Goal: Obtain resource: Download file/media

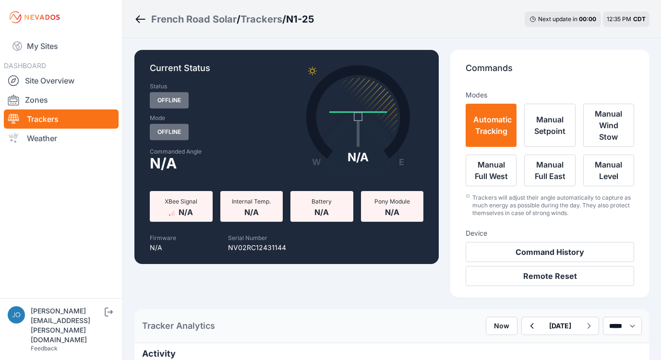
select select "*******"
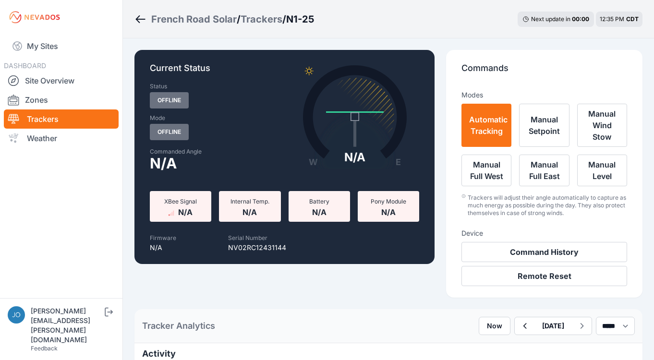
click at [201, 23] on div "French Road Solar" at bounding box center [193, 18] width 85 height 13
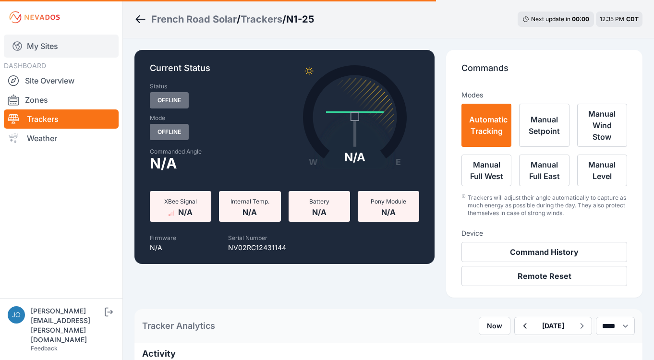
click at [43, 42] on link "My Sites" at bounding box center [61, 46] width 115 height 23
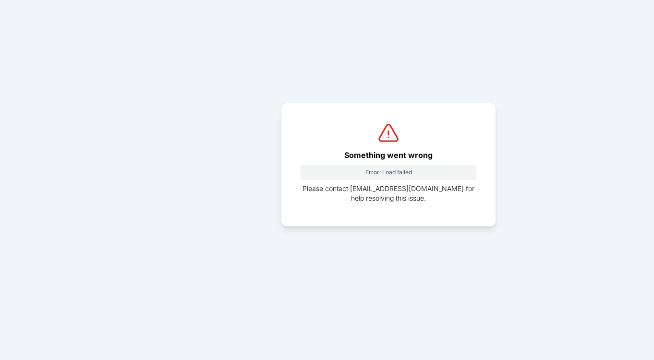
click at [37, 44] on div "Something went wrong Error: Load failed Please contact support@nevados.solar fo…" at bounding box center [327, 164] width 654 height 329
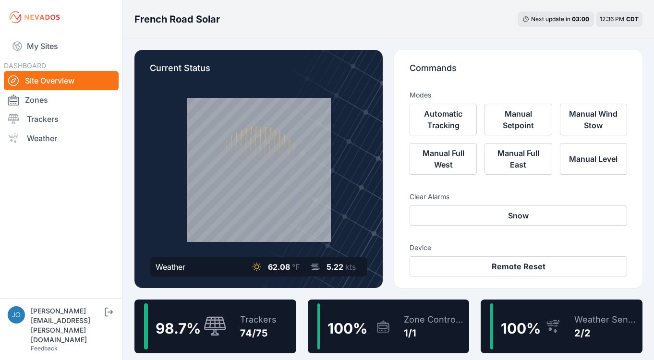
click at [269, 307] on div "Trackers 74/75" at bounding box center [253, 326] width 46 height 46
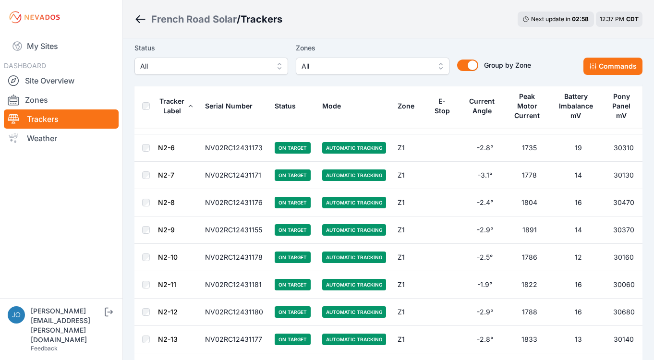
scroll to position [1948, 0]
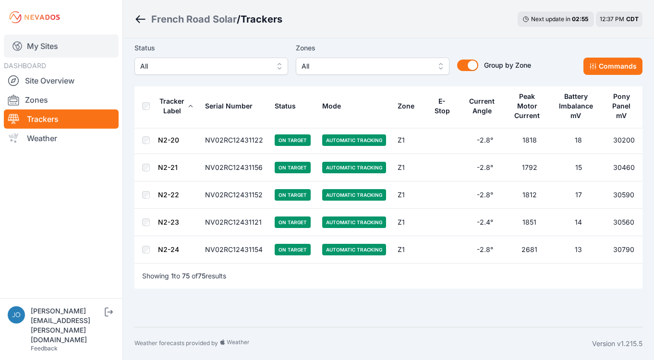
click at [54, 40] on link "My Sites" at bounding box center [61, 46] width 115 height 23
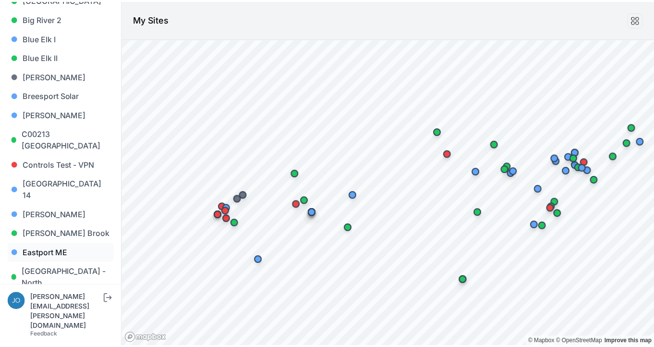
scroll to position [228, 0]
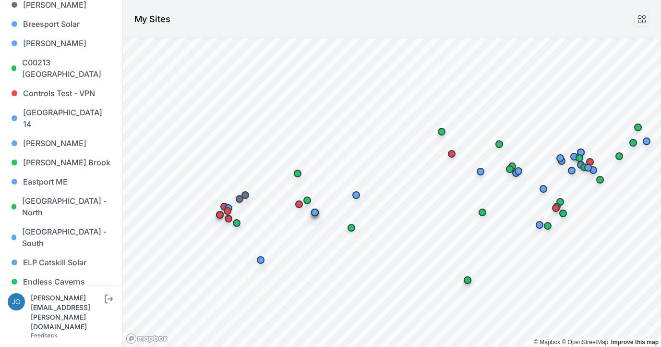
click at [45, 291] on link "French Road Solar" at bounding box center [61, 300] width 107 height 19
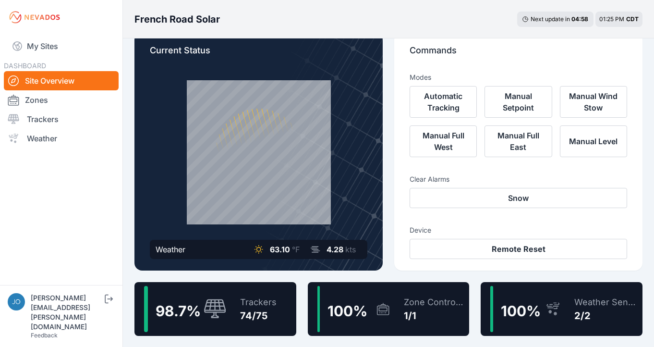
scroll to position [23, 0]
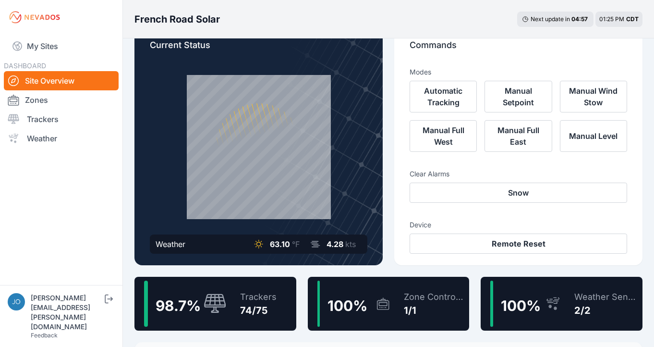
click at [236, 301] on div "Trackers 74/75" at bounding box center [253, 303] width 46 height 46
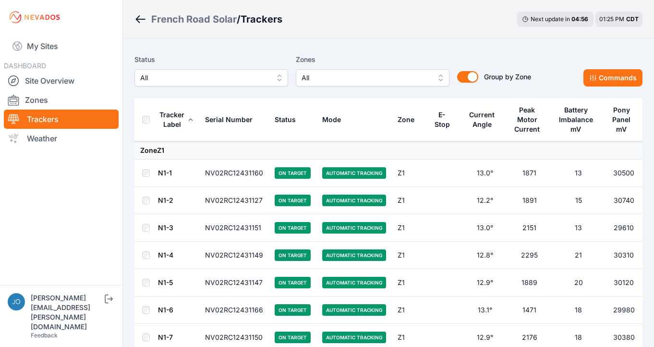
click at [261, 82] on button "All" at bounding box center [211, 77] width 154 height 17
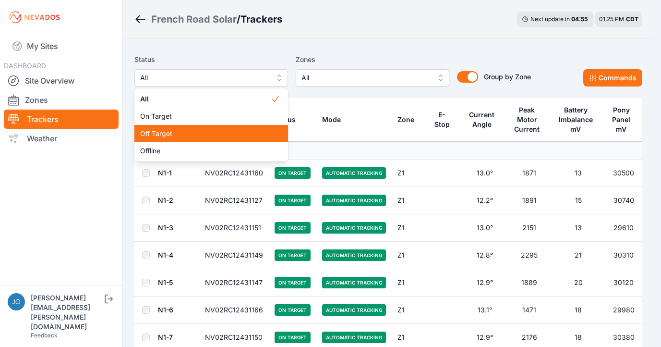
click at [230, 132] on span "Off Target" at bounding box center [205, 134] width 131 height 10
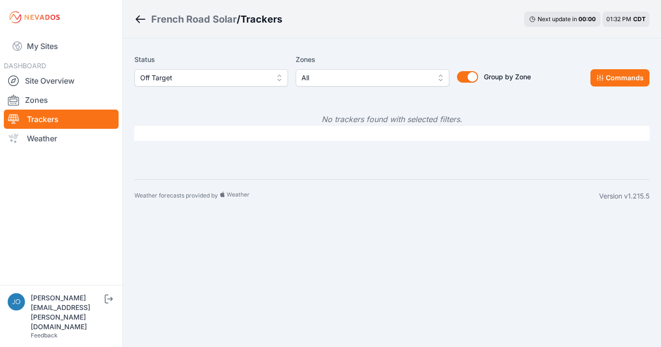
click at [176, 75] on span "Off Target" at bounding box center [204, 78] width 129 height 12
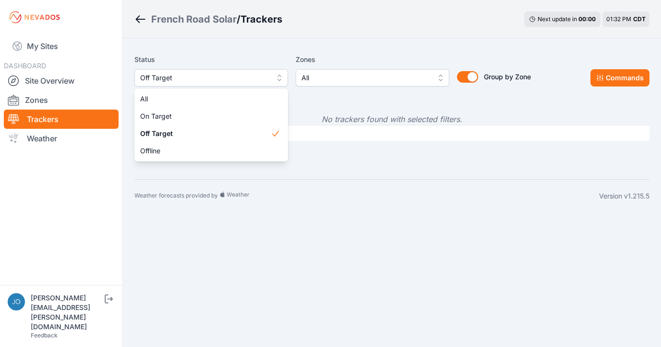
click at [173, 24] on div "French Road Solar / Trackers Next update in 00 : 00 01:32 PM CDT Status Off Tar…" at bounding box center [330, 106] width 661 height 212
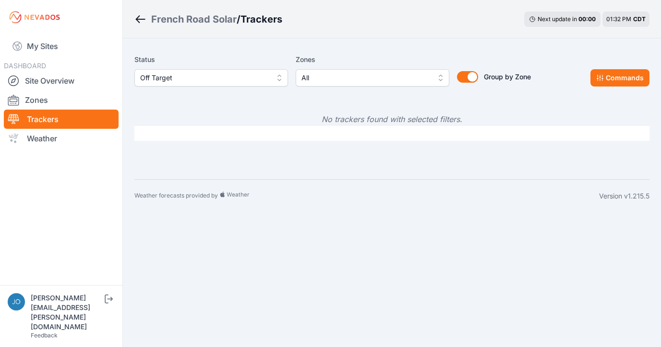
click at [174, 19] on div "French Road Solar" at bounding box center [193, 18] width 85 height 13
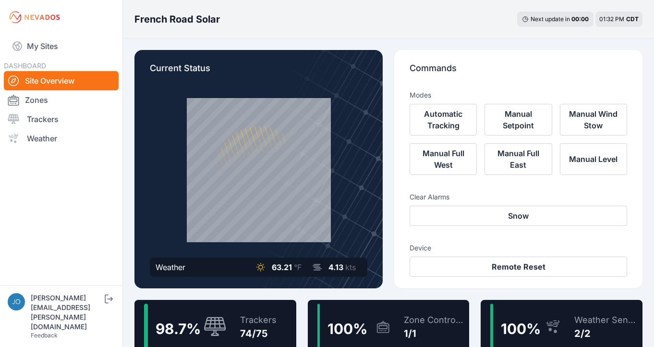
click at [278, 312] on div "98.7 % Trackers 74/75" at bounding box center [215, 327] width 162 height 54
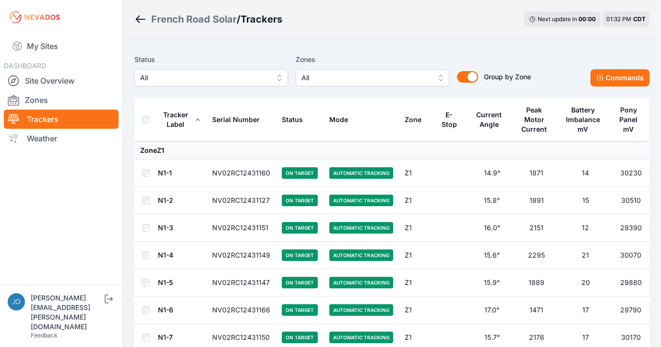
click at [197, 84] on button "All" at bounding box center [211, 77] width 154 height 17
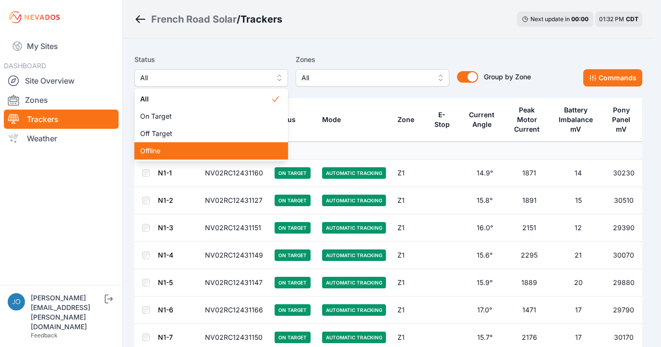
click at [189, 147] on span "Offline" at bounding box center [205, 151] width 131 height 10
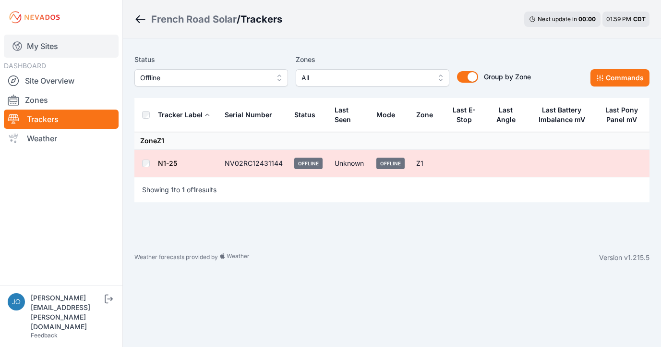
click at [58, 51] on link "My Sites" at bounding box center [61, 46] width 115 height 23
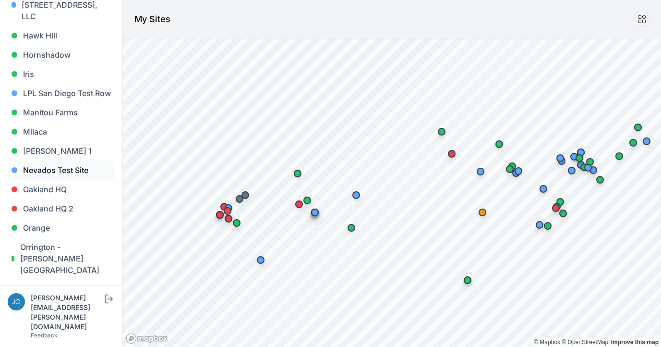
scroll to position [364, 0]
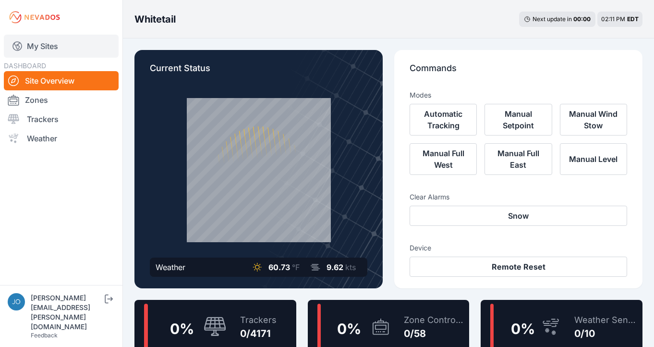
click at [54, 39] on link "My Sites" at bounding box center [61, 46] width 115 height 23
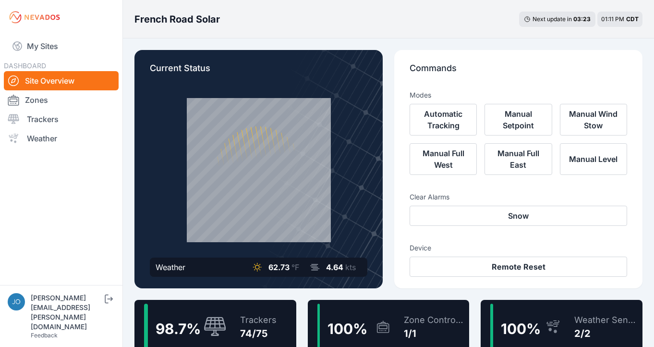
scroll to position [2, 0]
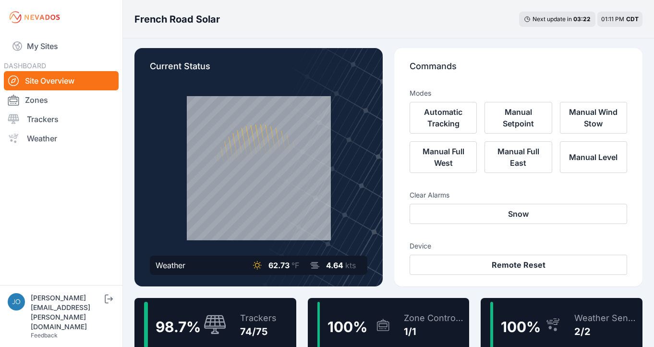
click at [260, 327] on div "74/75" at bounding box center [258, 331] width 36 height 13
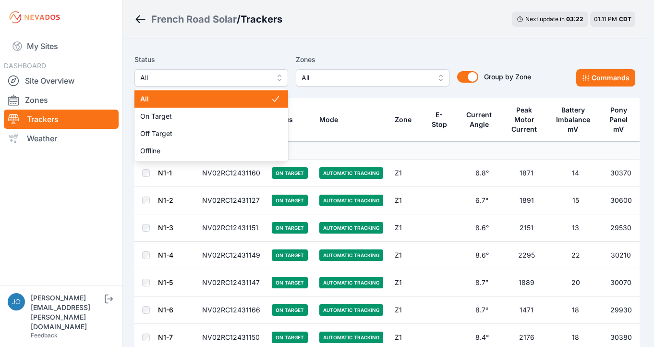
click at [203, 77] on span "All" at bounding box center [204, 78] width 129 height 12
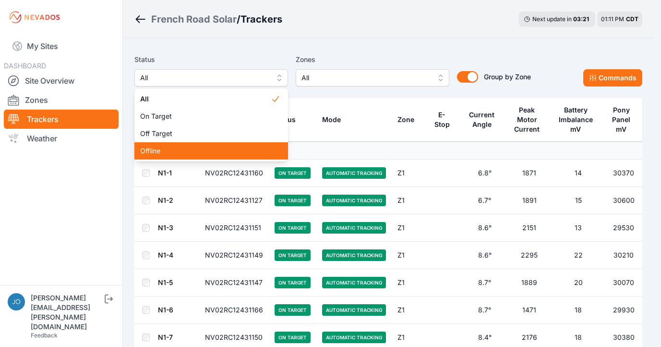
click at [179, 148] on span "Offline" at bounding box center [205, 151] width 131 height 10
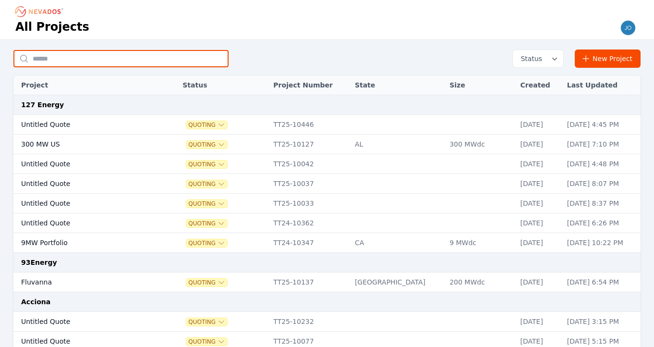
click at [134, 57] on input "text" at bounding box center [120, 58] width 215 height 17
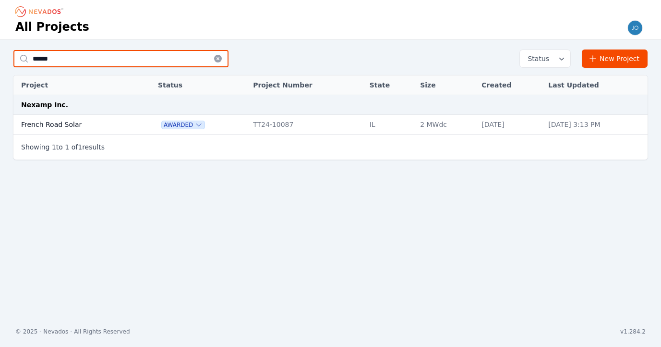
type input "******"
drag, startPoint x: 134, startPoint y: 57, endPoint x: 57, endPoint y: 128, distance: 104.7
click at [57, 128] on td "French Road Solar" at bounding box center [74, 125] width 123 height 20
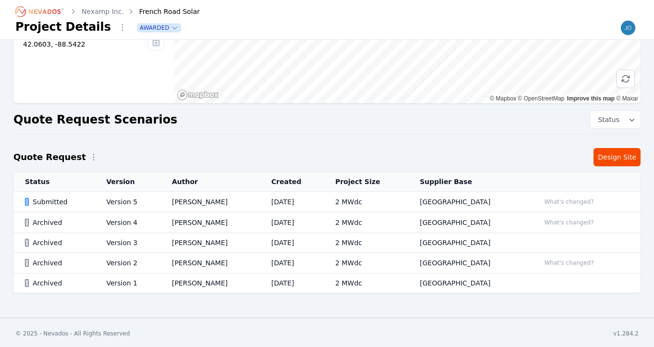
scroll to position [140, 0]
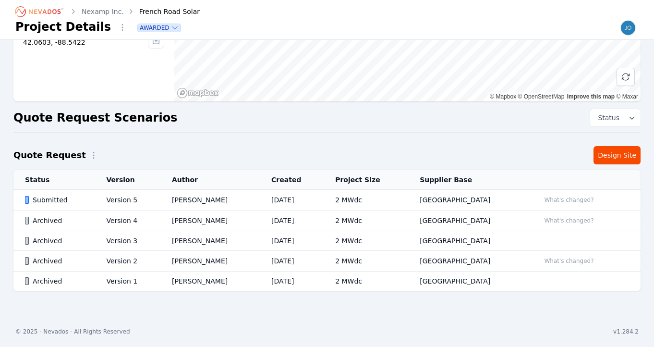
click at [149, 198] on td "Version 5" at bounding box center [128, 200] width 66 height 21
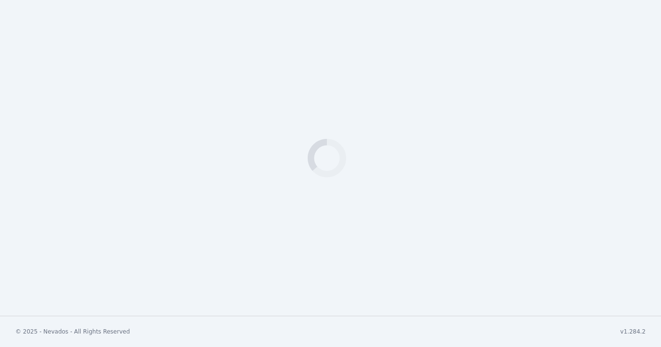
click at [47, 202] on div "Loading" at bounding box center [330, 157] width 661 height 315
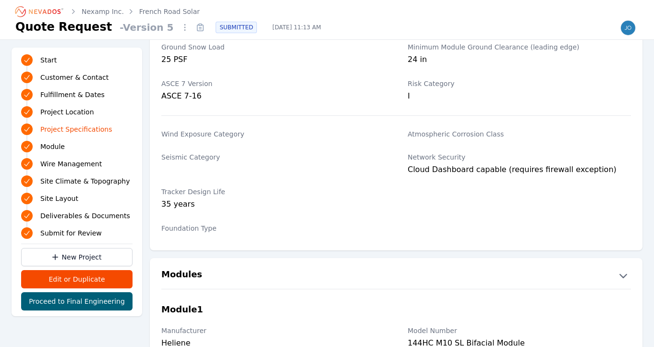
scroll to position [901, 0]
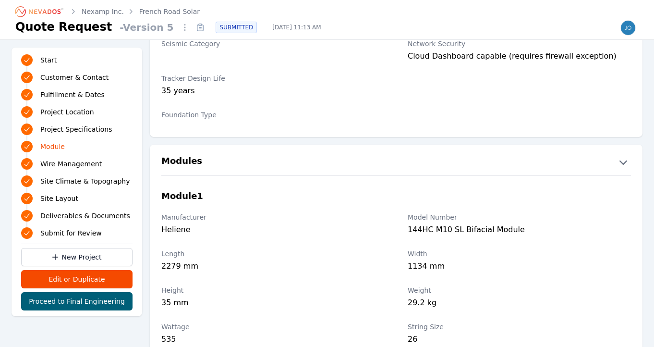
click at [76, 168] on span "Wire Management" at bounding box center [70, 164] width 61 height 10
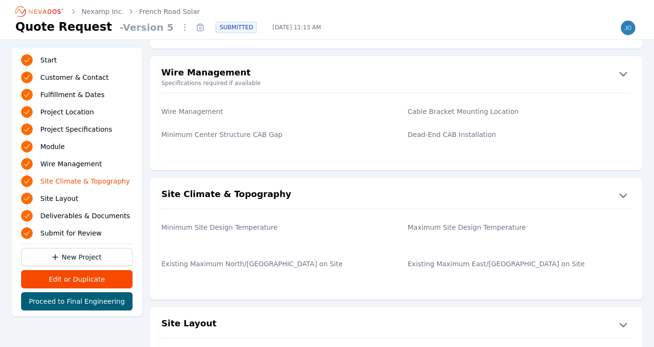
scroll to position [1327, 0]
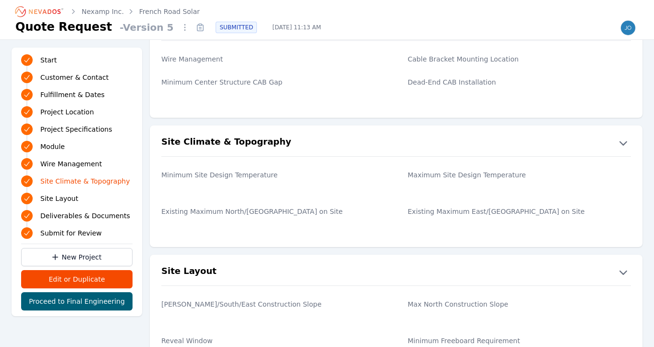
click at [59, 200] on span "Site Layout" at bounding box center [59, 198] width 38 height 10
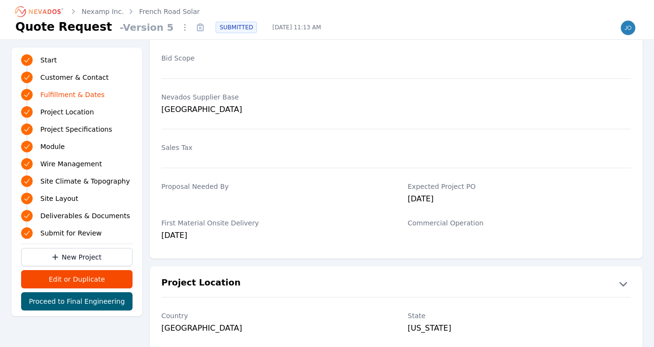
scroll to position [0, 0]
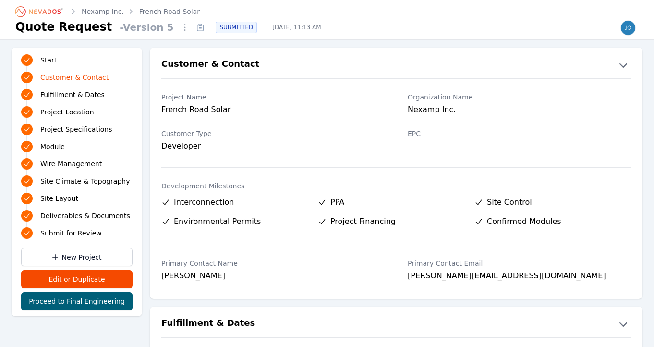
click at [149, 13] on link "French Road Solar" at bounding box center [169, 12] width 60 height 10
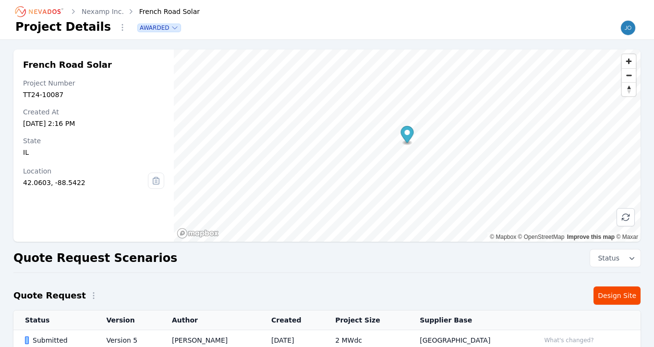
click at [624, 293] on link "Design Site" at bounding box center [616, 295] width 47 height 18
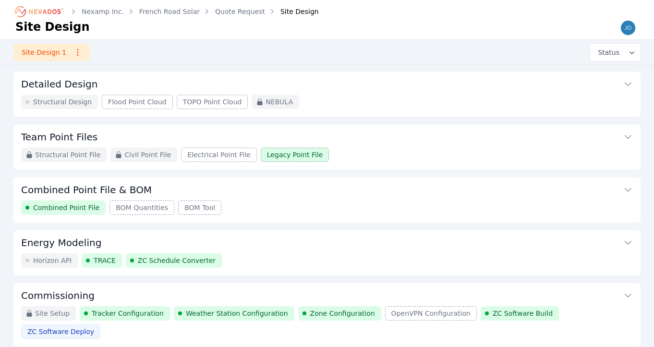
scroll to position [119, 0]
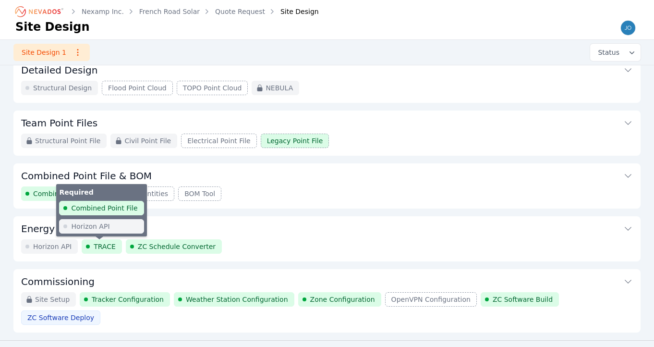
click at [98, 244] on span "TRACE" at bounding box center [105, 247] width 22 height 10
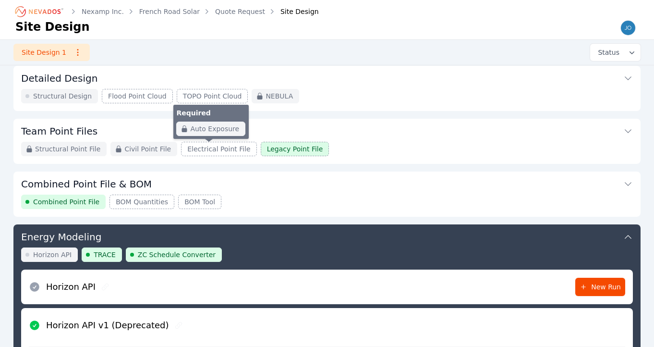
scroll to position [167, 0]
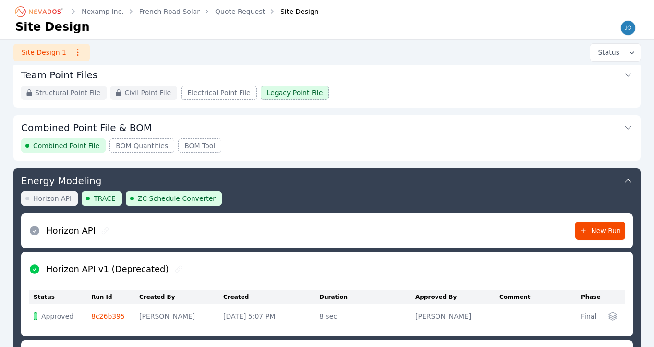
click at [628, 181] on icon at bounding box center [628, 181] width 10 height 10
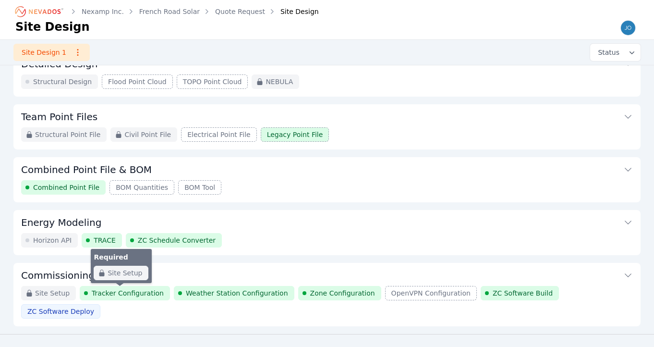
click at [122, 291] on span "Tracker Configuration" at bounding box center [128, 293] width 72 height 10
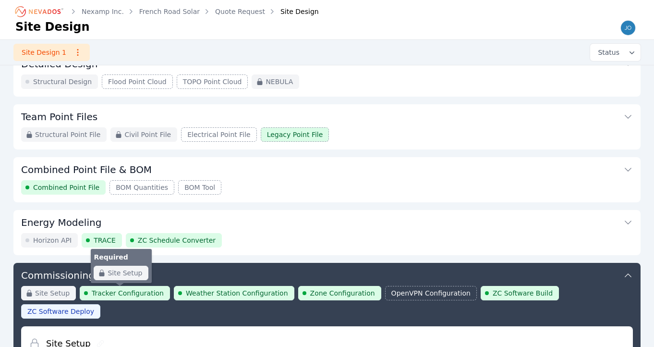
scroll to position [316, 0]
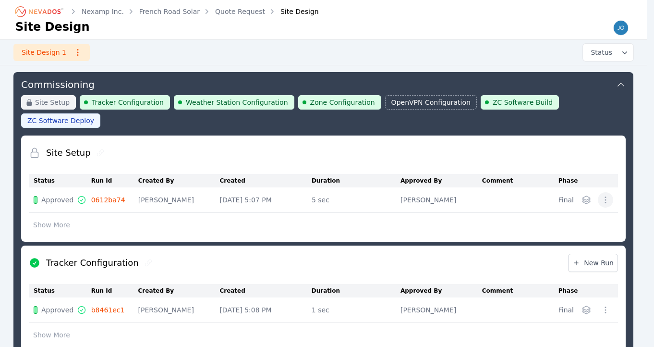
click at [610, 195] on icon "button" at bounding box center [606, 200] width 10 height 10
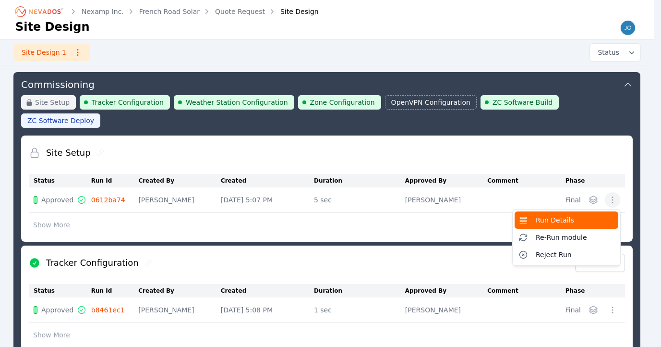
click at [558, 215] on span "Run Details" at bounding box center [555, 220] width 38 height 10
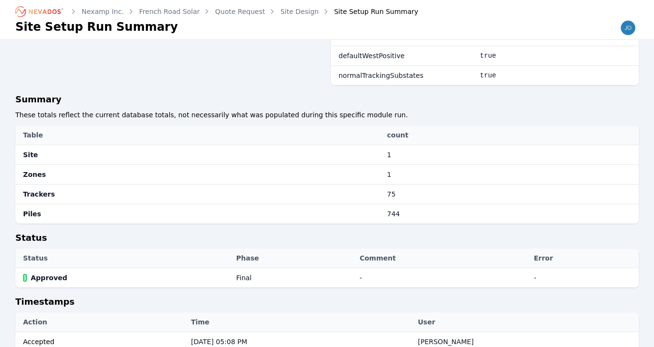
scroll to position [559, 0]
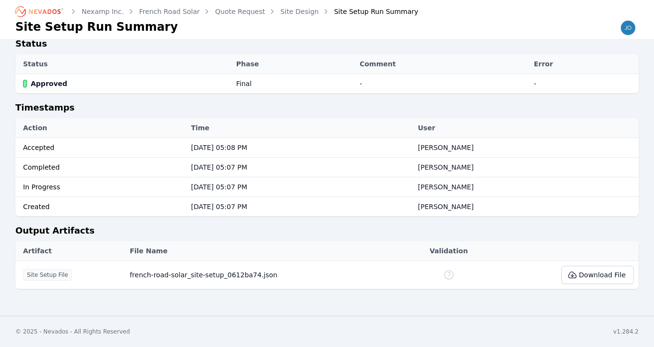
click at [604, 275] on button "Download File" at bounding box center [597, 275] width 72 height 18
click at [611, 278] on button "Download File" at bounding box center [597, 275] width 72 height 18
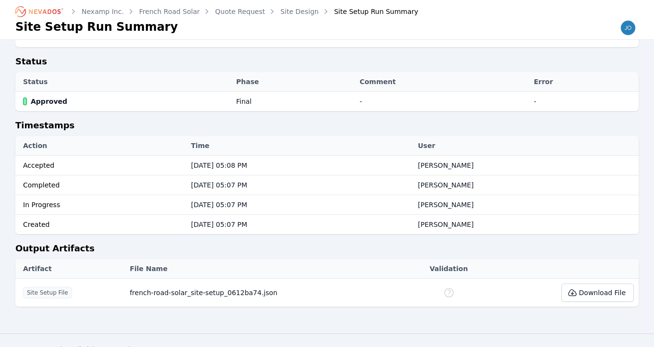
scroll to position [521, 0]
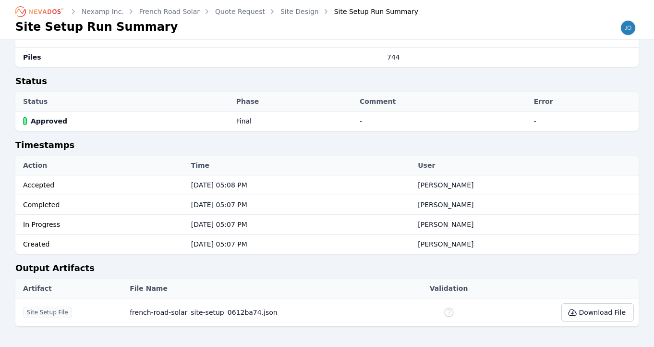
click at [302, 10] on link "Site Design" at bounding box center [299, 12] width 38 height 10
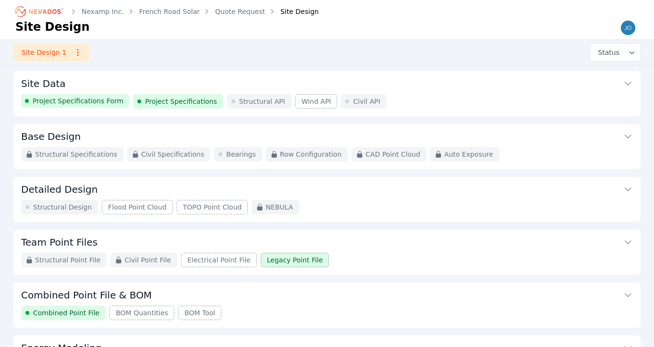
scroll to position [125, 0]
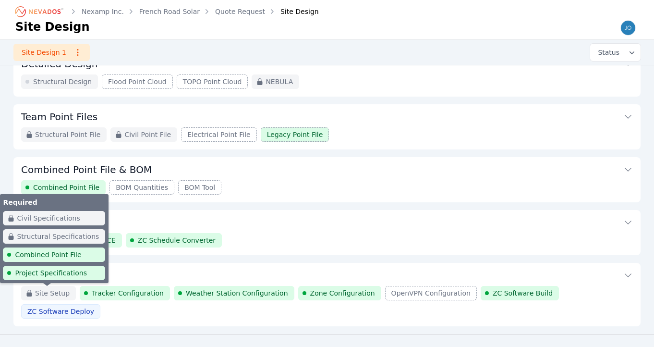
click at [44, 295] on span "Site Setup" at bounding box center [52, 293] width 35 height 10
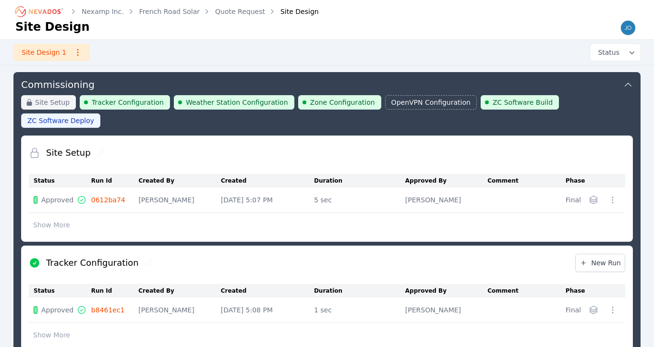
scroll to position [318, 0]
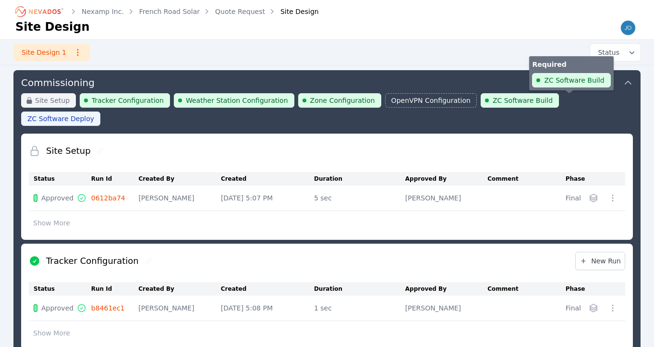
click at [94, 114] on span "ZC Software Deploy" at bounding box center [60, 119] width 67 height 10
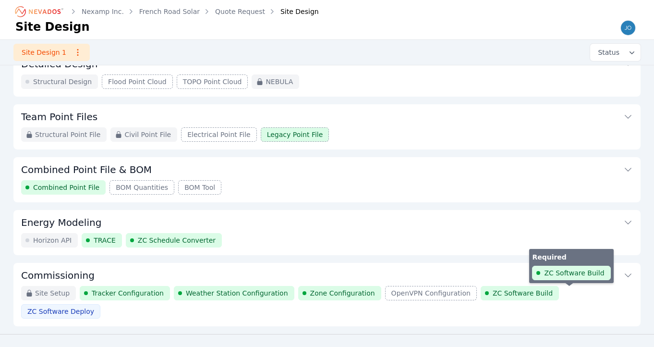
click at [94, 306] on span "ZC Software Deploy" at bounding box center [60, 311] width 67 height 10
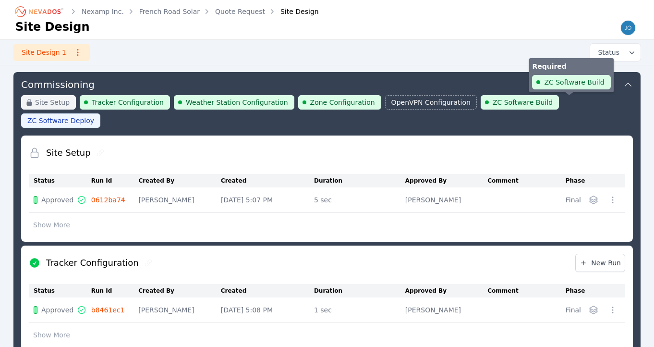
click at [94, 116] on span "ZC Software Deploy" at bounding box center [60, 121] width 67 height 10
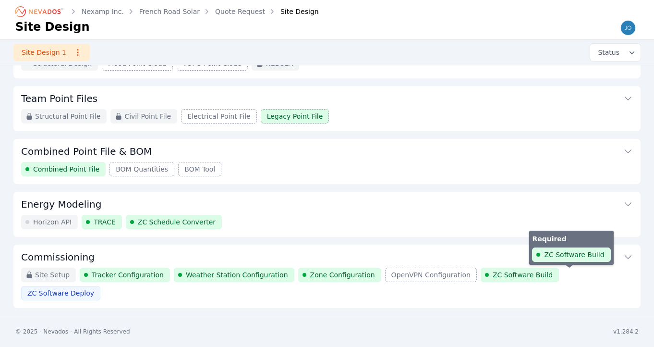
scroll to position [125, 0]
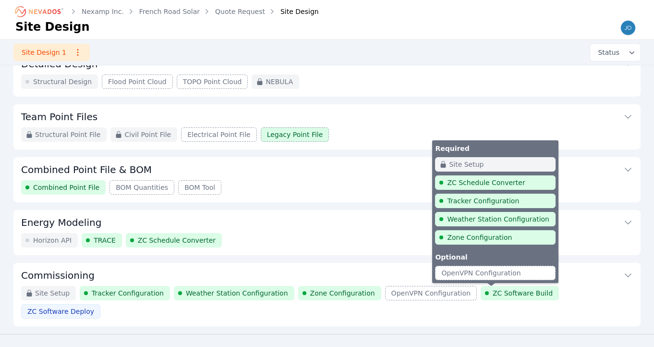
click at [508, 297] on span "ZC Software Build" at bounding box center [523, 293] width 60 height 10
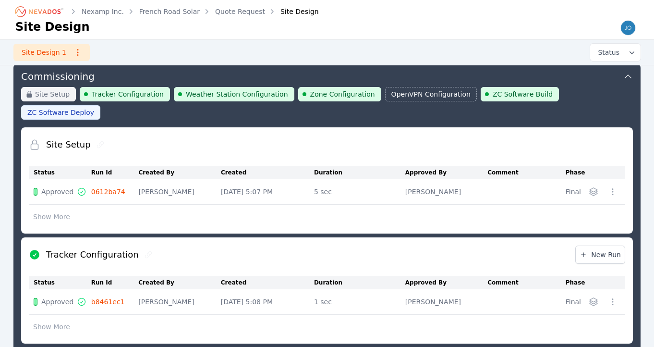
scroll to position [834, 0]
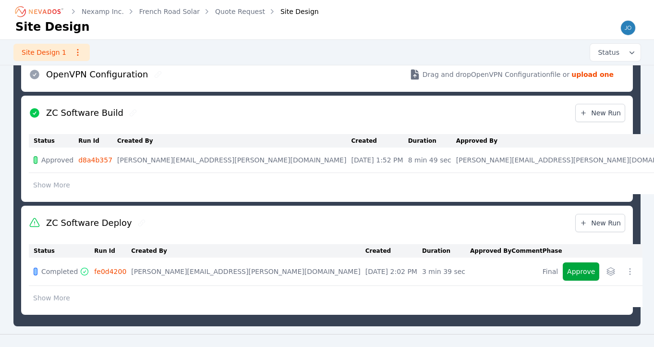
click at [566, 262] on button "Approve" at bounding box center [581, 271] width 36 height 18
click at [625, 266] on icon "button" at bounding box center [630, 271] width 10 height 10
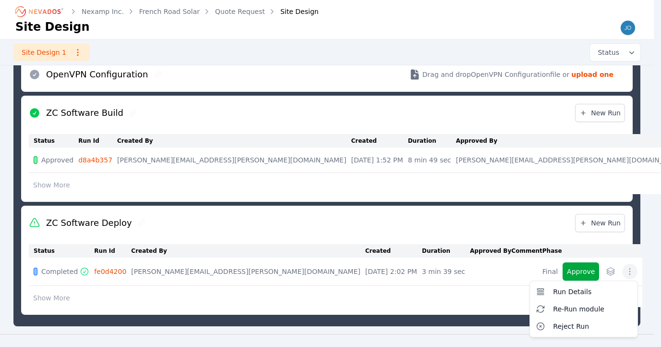
click at [476, 282] on table "Status Run Id Created By Created Duration Approved By Comment Phase Completed f…" at bounding box center [336, 275] width 614 height 63
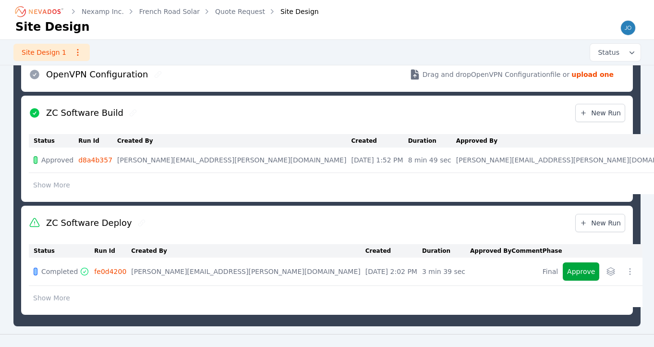
scroll to position [832, 0]
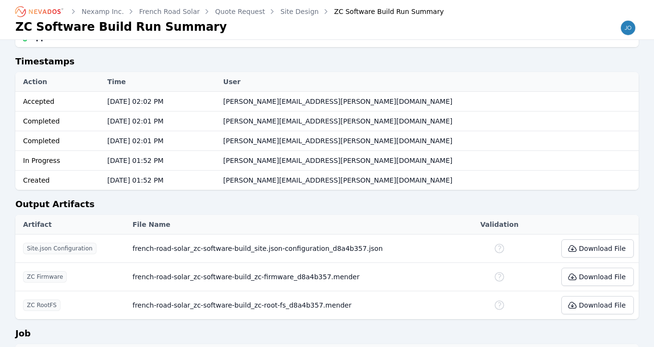
scroll to position [393, 0]
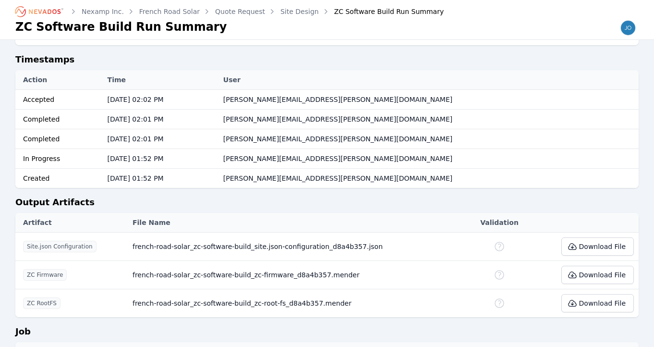
click at [581, 306] on button "Download File" at bounding box center [597, 303] width 72 height 18
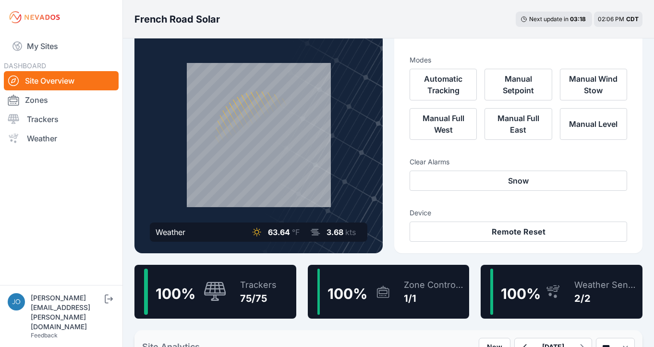
scroll to position [33, 0]
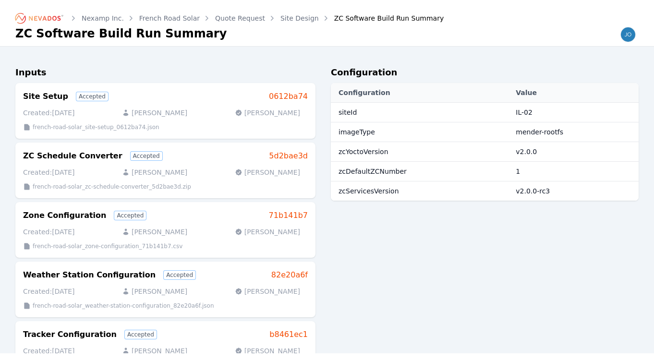
scroll to position [393, 0]
